Goal: Task Accomplishment & Management: Manage account settings

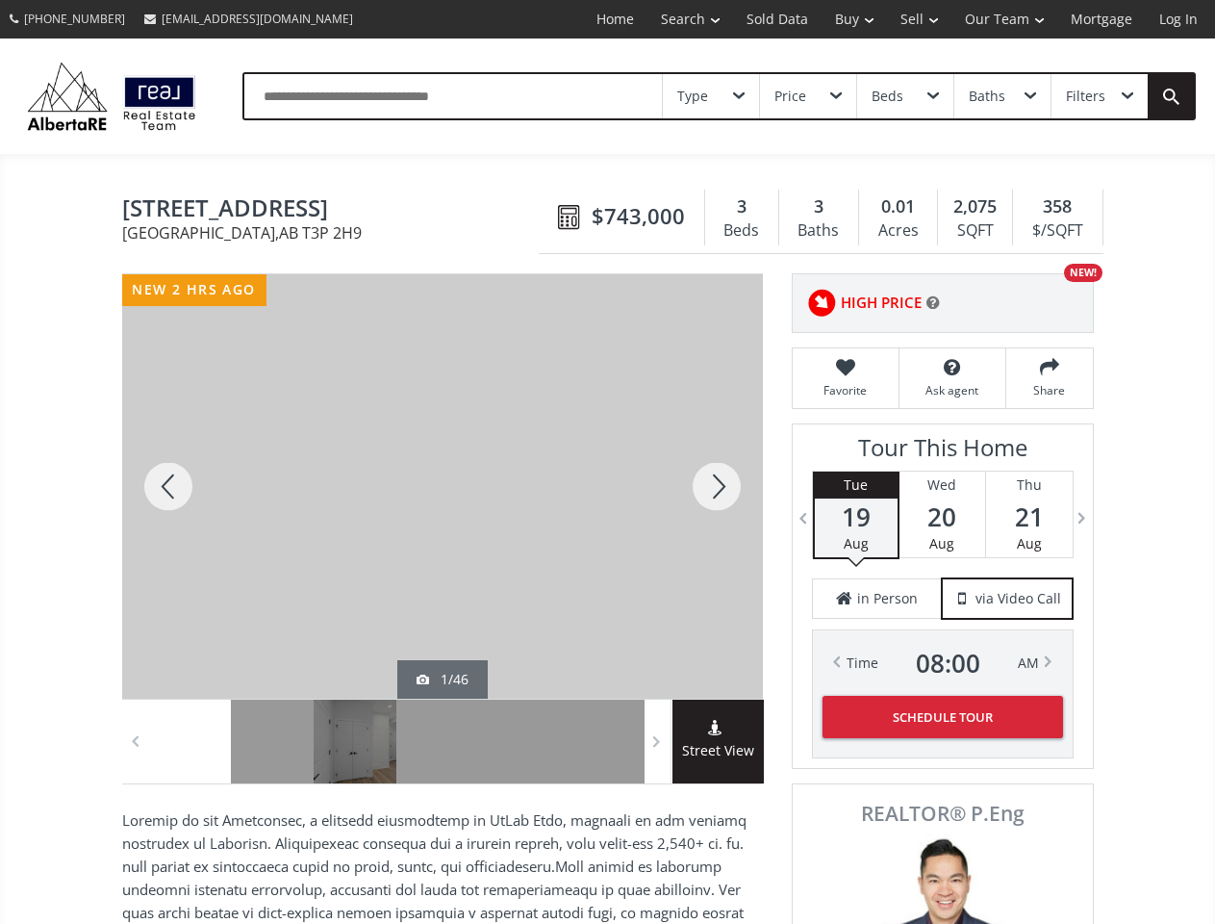
click at [676, 19] on link "Search" at bounding box center [691, 19] width 86 height 38
click at [845, 19] on link "Buy" at bounding box center [854, 19] width 65 height 38
click at [913, 19] on link "Sell" at bounding box center [919, 19] width 64 height 38
click at [1003, 19] on link "Our Team" at bounding box center [1005, 19] width 106 height 38
click at [1179, 19] on link "Log In" at bounding box center [1178, 19] width 65 height 38
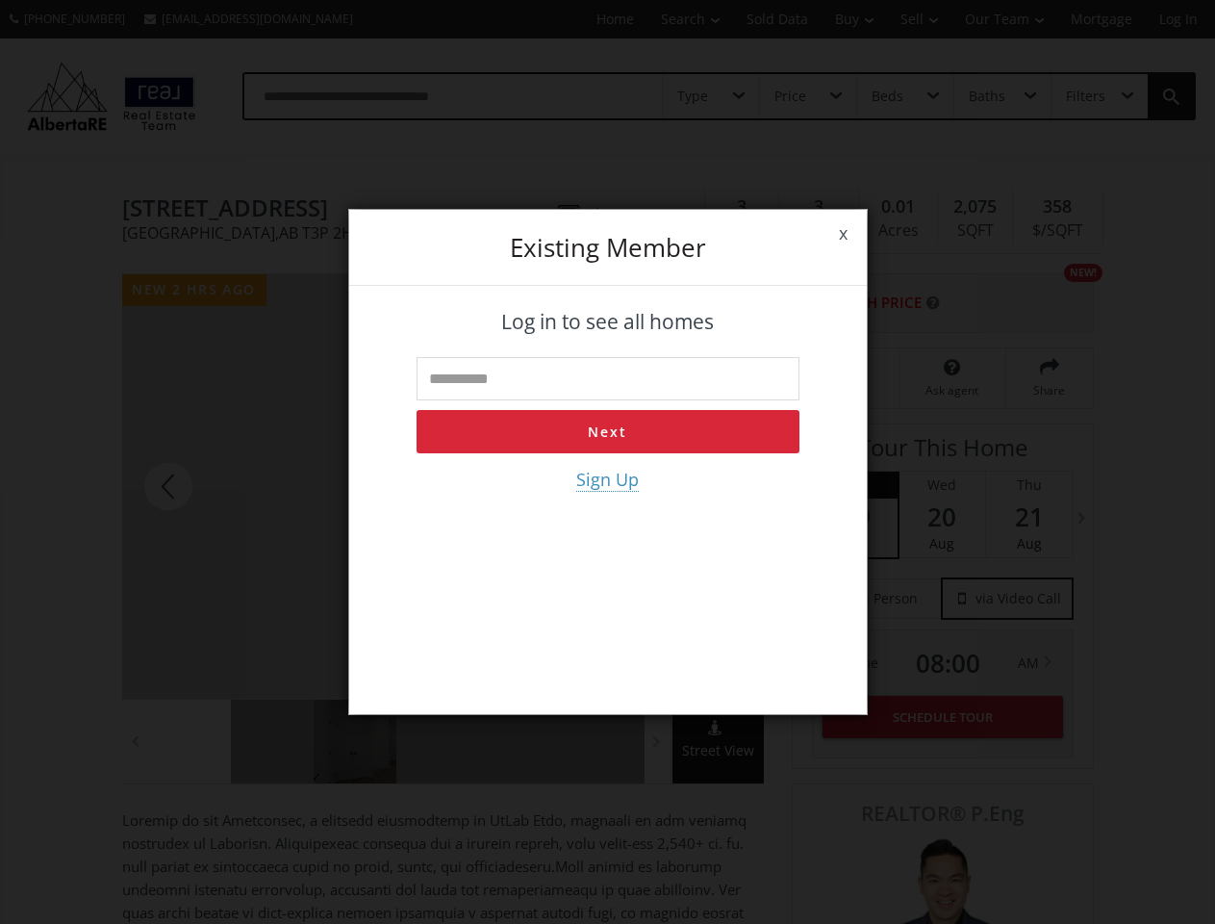
click at [711, 96] on div "x Existing member Log in to see all homes Next Sign Up" at bounding box center [607, 462] width 1215 height 924
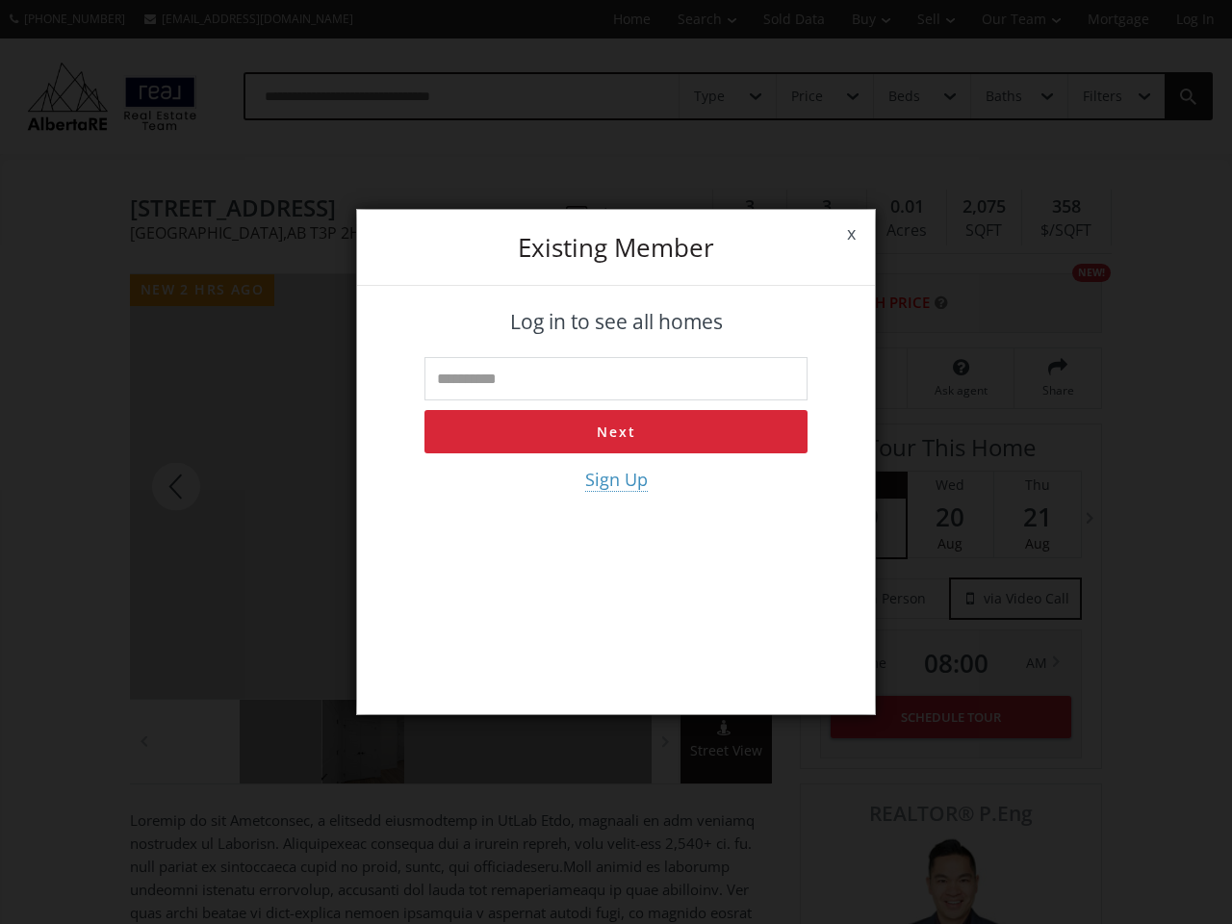
click at [807, 96] on div "x Existing member Log in to see all homes Next Sign Up" at bounding box center [616, 462] width 1232 height 924
click at [904, 96] on div "x Existing member Log in to see all homes Next Sign Up" at bounding box center [616, 462] width 1232 height 924
click at [1002, 96] on div "x Existing member Log in to see all homes Next Sign Up" at bounding box center [616, 462] width 1232 height 924
click at [1099, 96] on div "x Existing member Log in to see all homes Next Sign Up" at bounding box center [616, 462] width 1232 height 924
